Goal: Check status: Check status

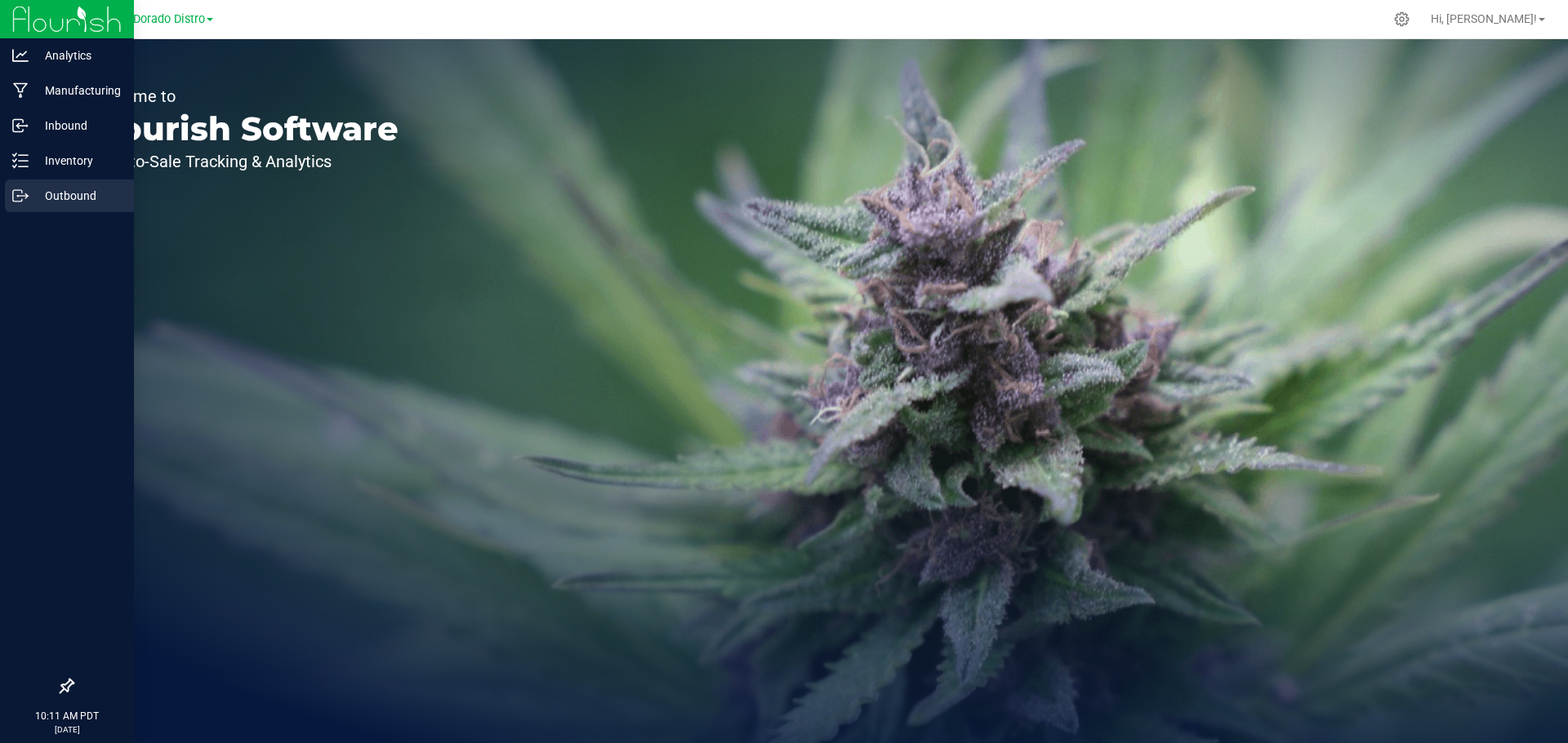
click at [43, 186] on p "Outbound" at bounding box center [78, 196] width 98 height 19
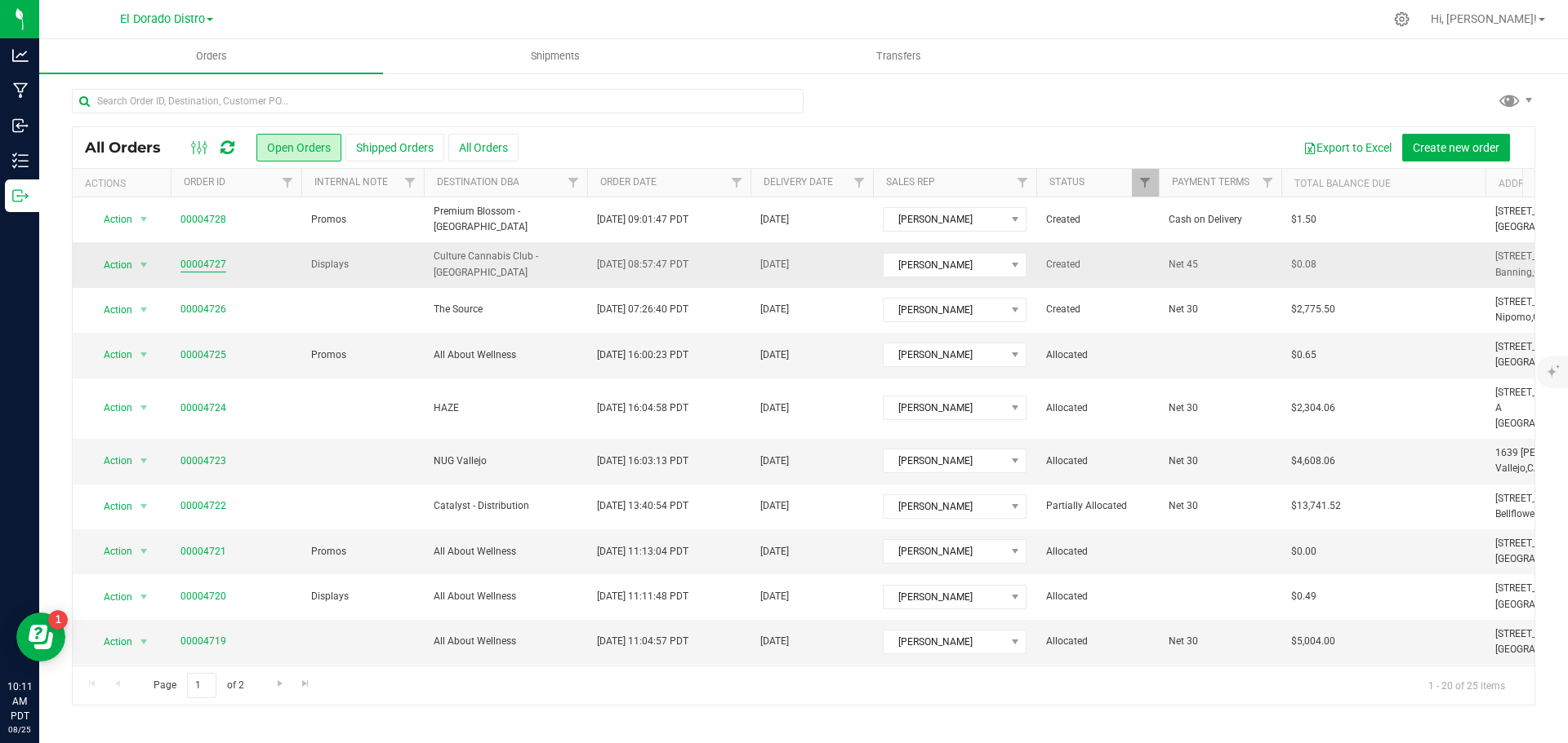
click at [212, 263] on link "00004727" at bounding box center [203, 265] width 45 height 16
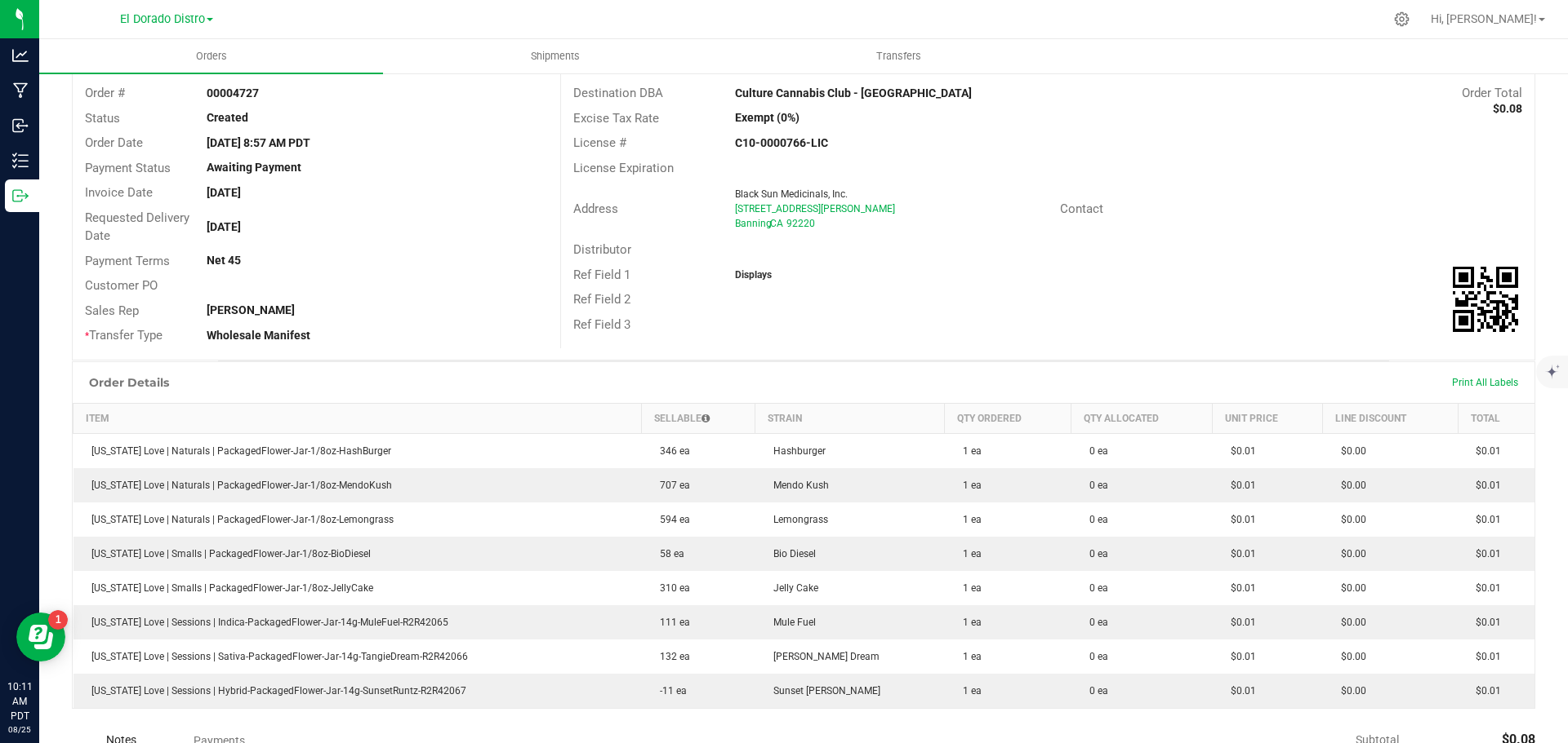
scroll to position [245, 0]
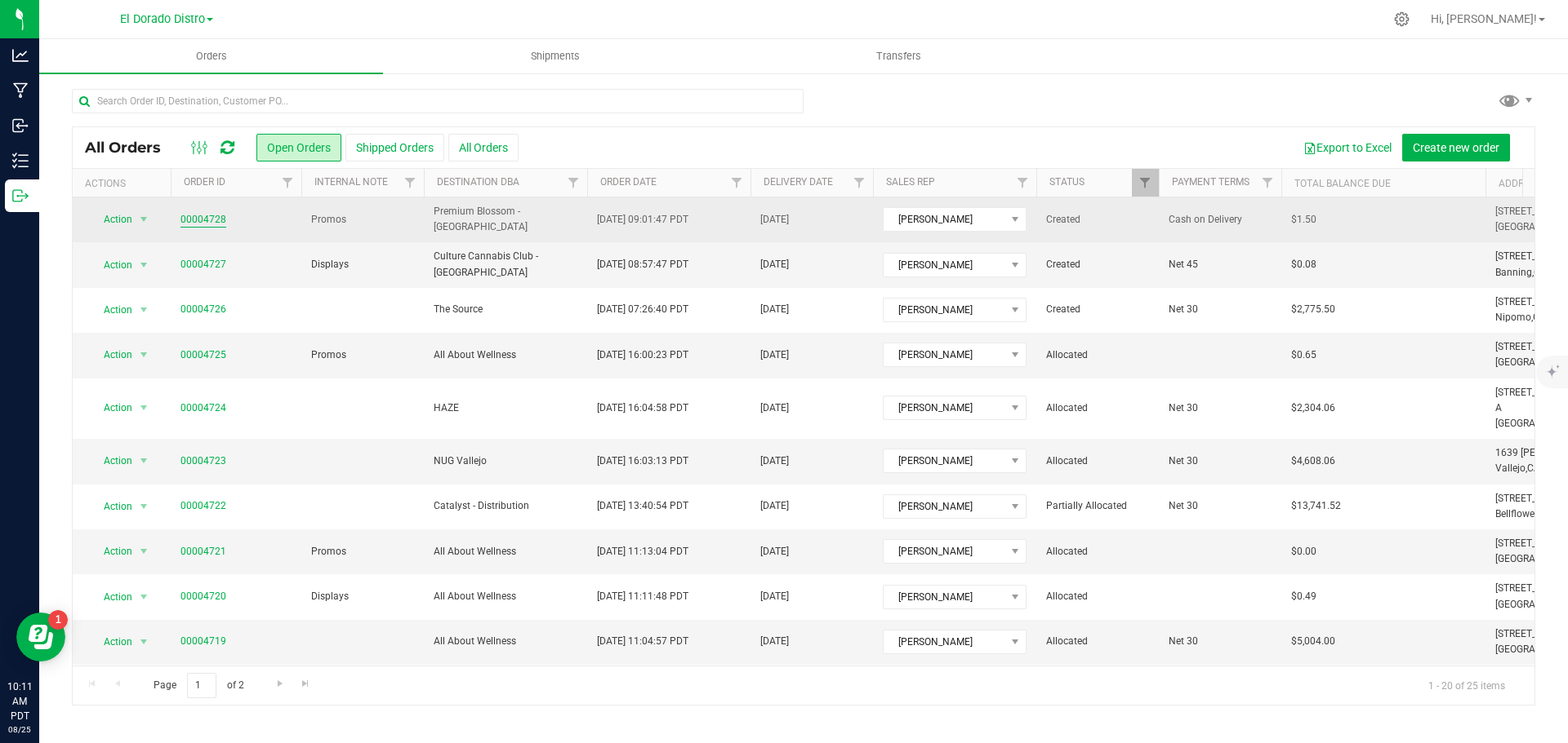
click at [203, 215] on link "00004728" at bounding box center [203, 220] width 45 height 16
